Goal: Task Accomplishment & Management: Manage account settings

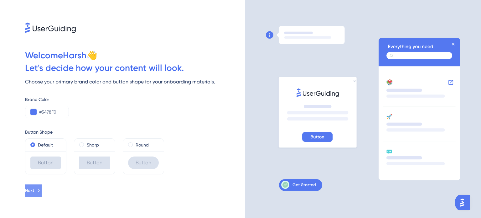
click at [42, 188] on icon at bounding box center [39, 191] width 6 height 6
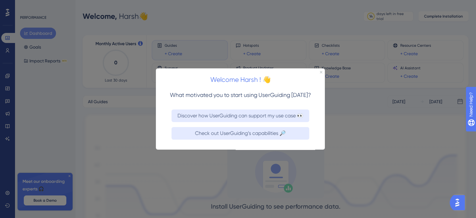
click at [141, 165] on div at bounding box center [238, 109] width 476 height 218
click at [320, 72] on icon "Close Preview" at bounding box center [321, 71] width 3 height 3
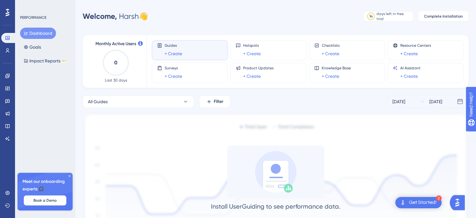
click at [70, 174] on icon at bounding box center [70, 176] width 4 height 4
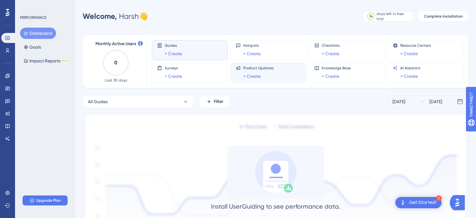
click at [257, 70] on span "Product Updates" at bounding box center [258, 67] width 30 height 5
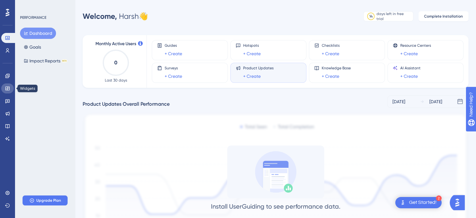
click at [8, 86] on icon at bounding box center [7, 88] width 4 height 4
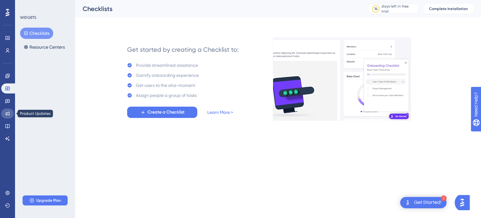
click at [5, 113] on icon at bounding box center [7, 113] width 5 height 5
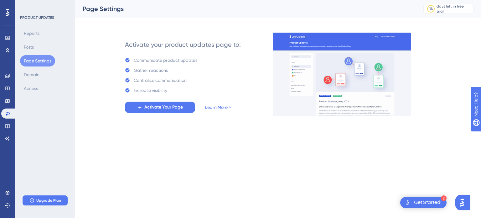
click at [8, 126] on div "✨ Save My Spot!✨" at bounding box center [241, 58] width 481 height 136
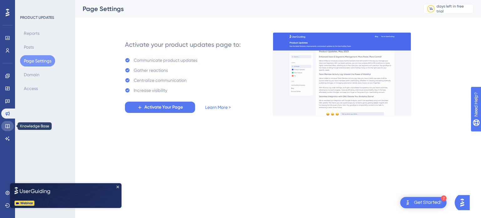
click at [8, 127] on icon at bounding box center [7, 125] width 5 height 5
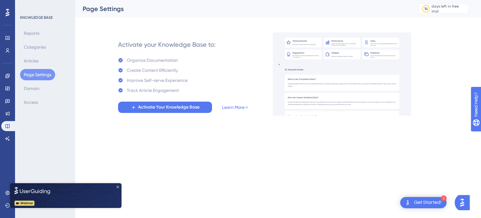
click at [117, 186] on icon "Close Preview" at bounding box center [117, 186] width 3 height 3
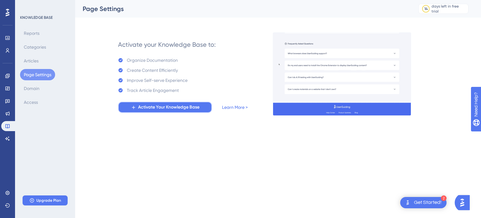
click at [193, 109] on span "Activate Your Knowledge Base" at bounding box center [168, 107] width 61 height 8
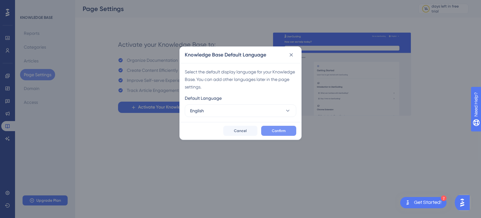
click at [266, 129] on button "Confirm" at bounding box center [278, 131] width 35 height 10
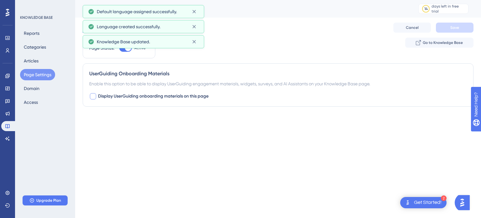
click at [189, 99] on span "Display UserGuiding onboarding materials on this page" at bounding box center [153, 96] width 111 height 8
checkbox input "true"
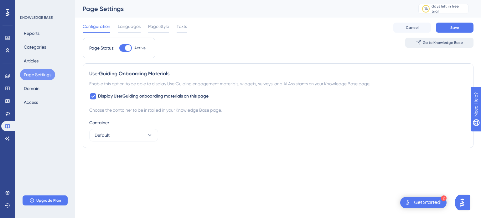
click at [428, 44] on span "Go to Knowledge Base" at bounding box center [443, 42] width 40 height 5
click at [5, 38] on icon at bounding box center [7, 37] width 5 height 5
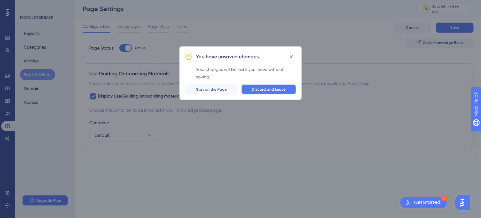
click at [250, 89] on button "Discard and Leave" at bounding box center [268, 89] width 55 height 10
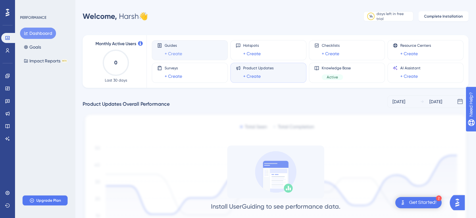
click at [166, 51] on link "+ Create" at bounding box center [174, 54] width 18 height 8
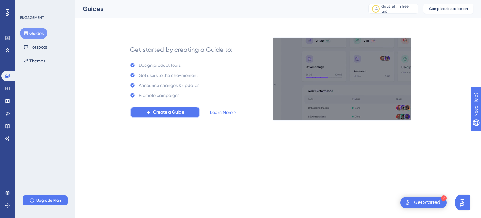
click at [185, 114] on button "Create a Guide" at bounding box center [165, 111] width 70 height 11
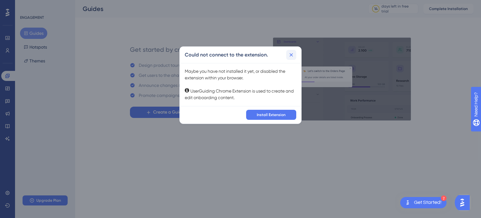
click at [292, 54] on icon at bounding box center [291, 54] width 3 height 3
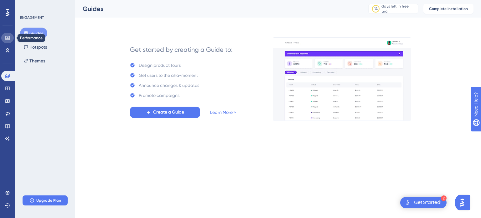
click at [5, 41] on link at bounding box center [7, 38] width 13 height 10
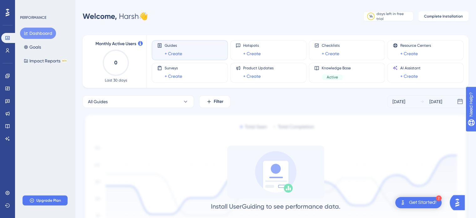
click at [199, 181] on div "Install UserGuiding to see performance data. Once you install the code and star…" at bounding box center [276, 195] width 386 height 101
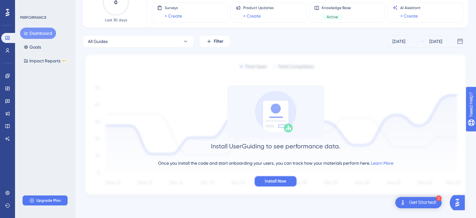
click at [274, 180] on span "Install Now" at bounding box center [276, 181] width 22 height 8
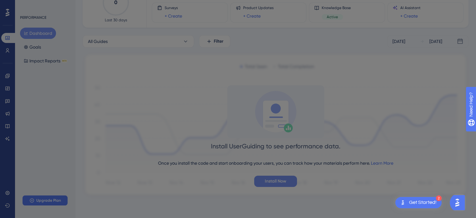
scroll to position [0, 0]
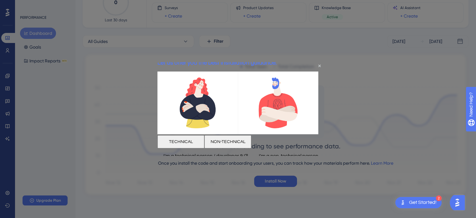
click at [251, 135] on button "NON-TECHNICAL" at bounding box center [227, 141] width 47 height 13
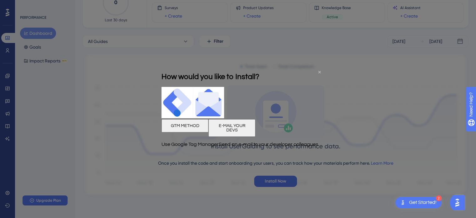
click at [319, 71] on icon "Close Preview" at bounding box center [319, 71] width 3 height 3
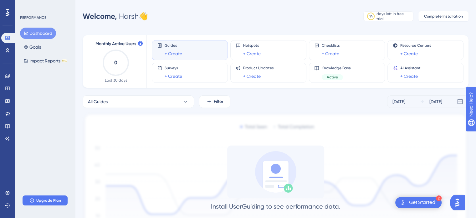
click at [194, 48] on div "Guides + Create" at bounding box center [189, 50] width 65 height 14
click at [452, 18] on span "Complete Installation" at bounding box center [443, 16] width 39 height 5
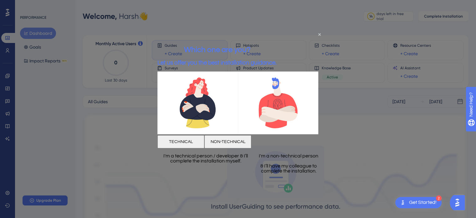
click at [204, 142] on button "TECHNICAL" at bounding box center [180, 141] width 47 height 13
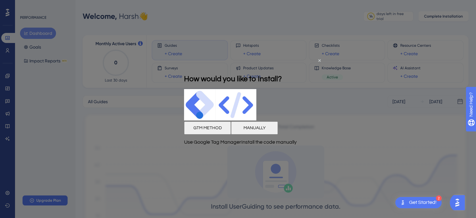
click at [272, 128] on button "MANUALLY" at bounding box center [254, 127] width 47 height 13
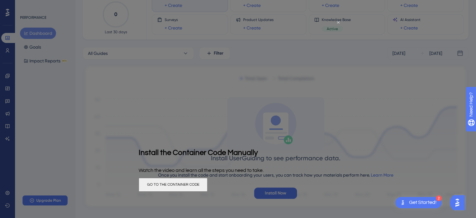
scroll to position [51, 0]
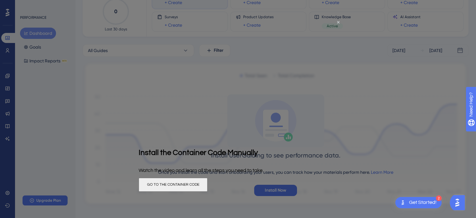
click at [208, 186] on button "GO TO THE CONTAINER CODE" at bounding box center [173, 184] width 69 height 14
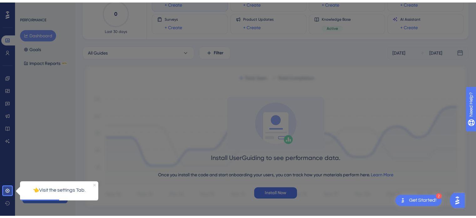
click at [94, 185] on icon "Close Preview" at bounding box center [94, 184] width 3 height 3
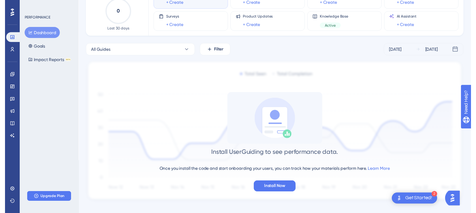
scroll to position [0, 0]
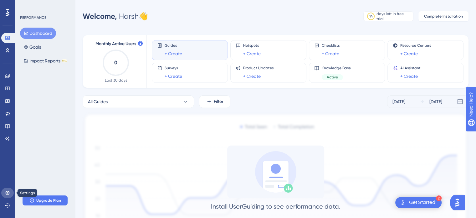
click at [8, 189] on link at bounding box center [7, 193] width 13 height 10
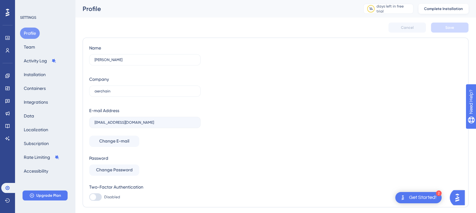
click at [457, 10] on span "Complete Installation" at bounding box center [443, 8] width 39 height 5
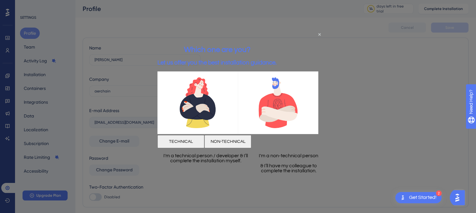
scroll to position [19, 0]
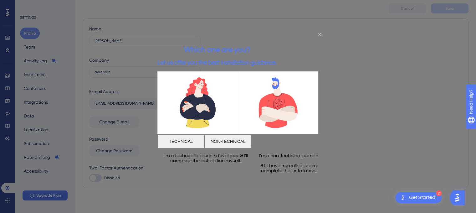
click at [191, 140] on button "TECHNICAL" at bounding box center [180, 141] width 47 height 13
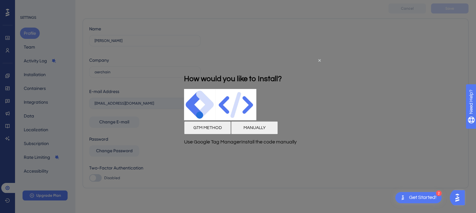
click at [268, 126] on button "MANUALLY" at bounding box center [254, 127] width 47 height 13
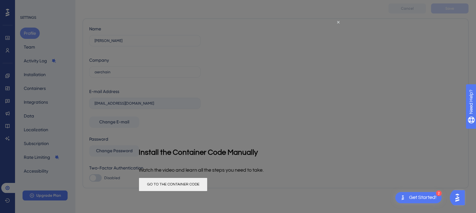
scroll to position [0, 0]
click at [208, 184] on button "GO TO THE CONTAINER CODE" at bounding box center [173, 184] width 69 height 14
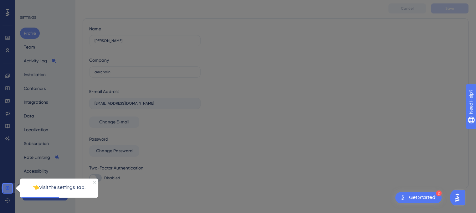
click at [8, 186] on icon at bounding box center [7, 187] width 5 height 5
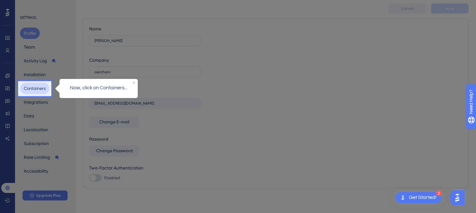
click at [38, 89] on button "Containers" at bounding box center [34, 88] width 29 height 11
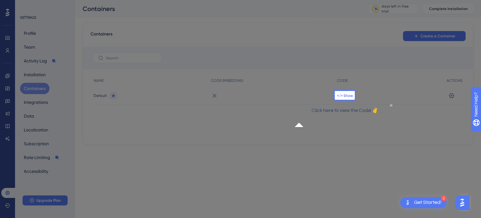
click at [339, 93] on span "</> Show" at bounding box center [345, 95] width 16 height 5
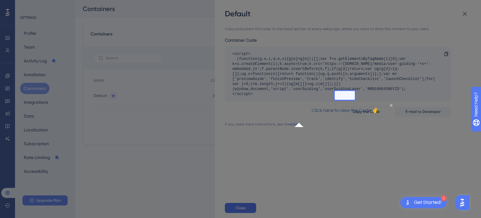
click at [343, 151] on div "Copy and paste this code to the head section of every webpage, where you want t…" at bounding box center [351, 108] width 252 height 179
click at [389, 106] on icon "Close Preview" at bounding box center [390, 105] width 3 height 3
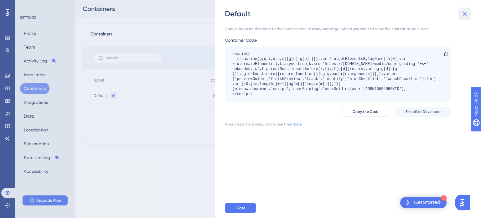
click at [464, 16] on icon at bounding box center [465, 14] width 8 height 8
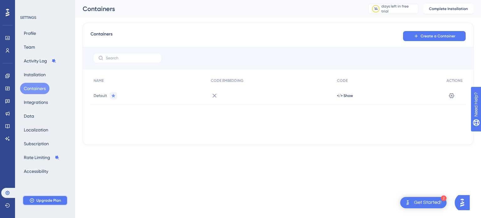
click at [55, 200] on span "Upgrade Plan" at bounding box center [48, 200] width 25 height 5
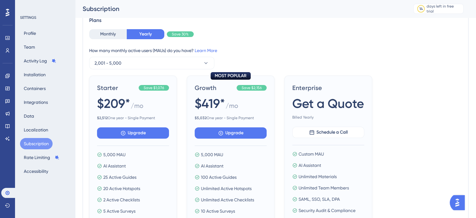
scroll to position [42, 0]
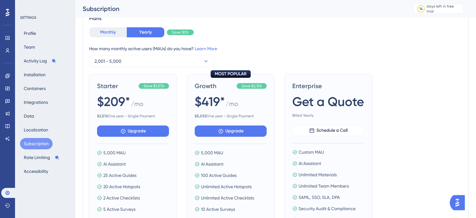
click at [109, 31] on button "Monthly" at bounding box center [108, 32] width 38 height 10
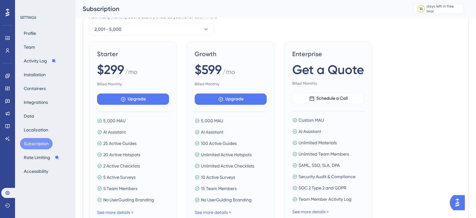
scroll to position [76, 0]
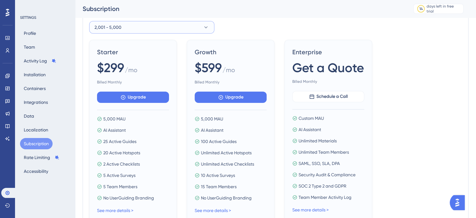
click at [109, 31] on button "2,001 - 5,000" at bounding box center [151, 27] width 125 height 13
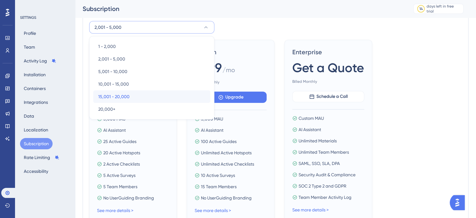
click at [121, 94] on span "15,001 - 20,000" at bounding box center [113, 97] width 31 height 8
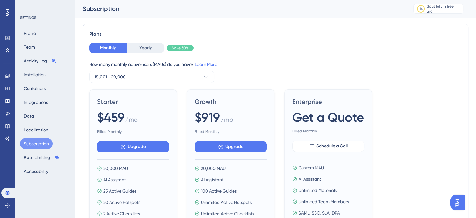
scroll to position [23, 0]
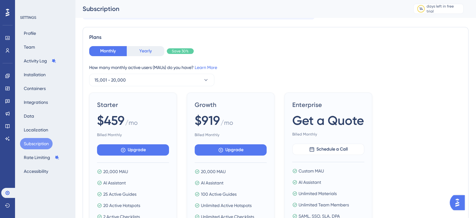
click at [145, 51] on button "Yearly" at bounding box center [146, 51] width 38 height 10
